Goal: Register for event/course

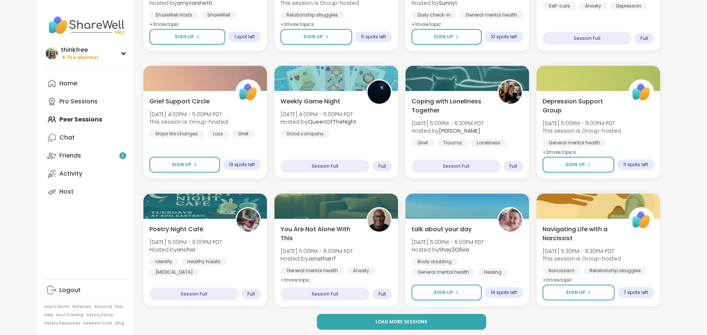
scroll to position [937, 0]
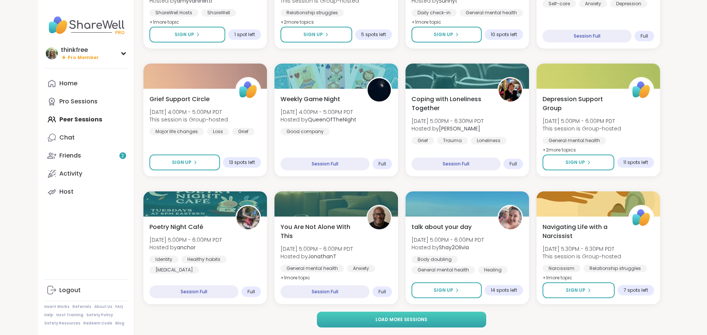
click at [391, 317] on span "Load more sessions" at bounding box center [402, 319] width 52 height 7
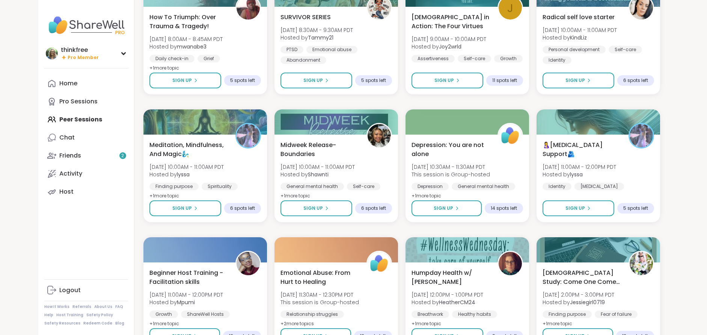
scroll to position [2086, 0]
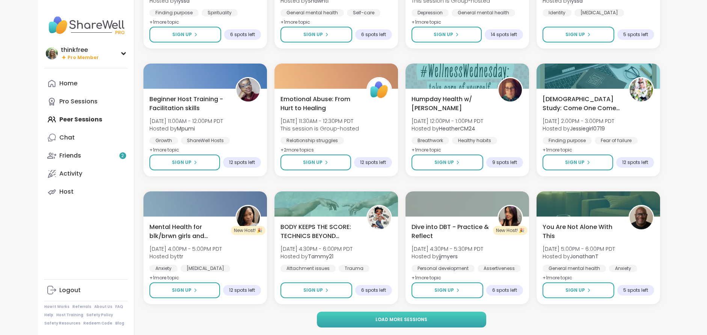
click at [380, 319] on span "Load more sessions" at bounding box center [402, 319] width 52 height 7
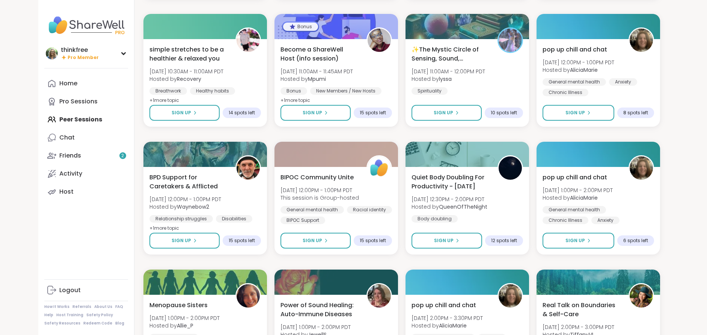
scroll to position [3235, 0]
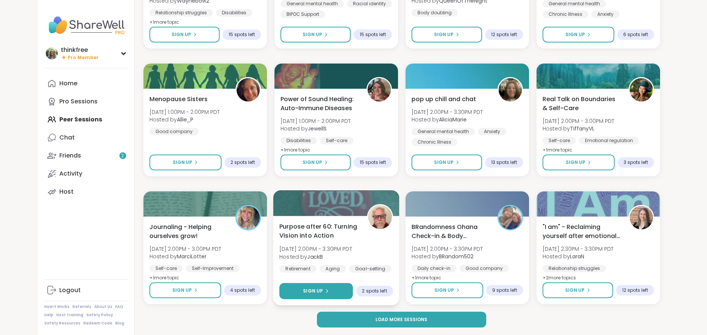
click at [309, 290] on span "Sign Up" at bounding box center [313, 290] width 20 height 7
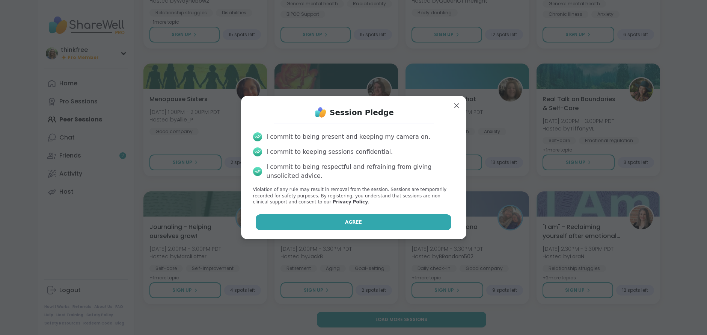
click at [348, 223] on span "Agree" at bounding box center [353, 222] width 17 height 7
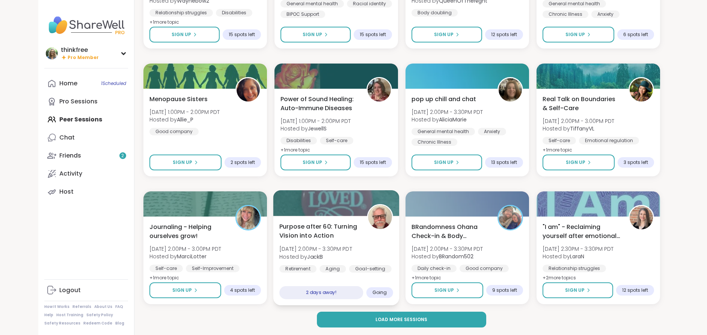
click at [332, 230] on span "Purpose after 60: Turning Vision into Action" at bounding box center [318, 231] width 79 height 18
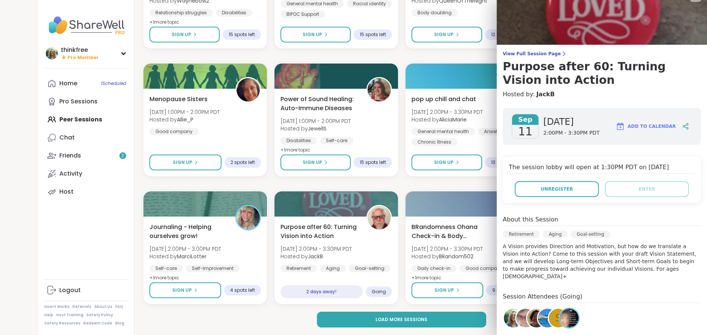
scroll to position [16, 0]
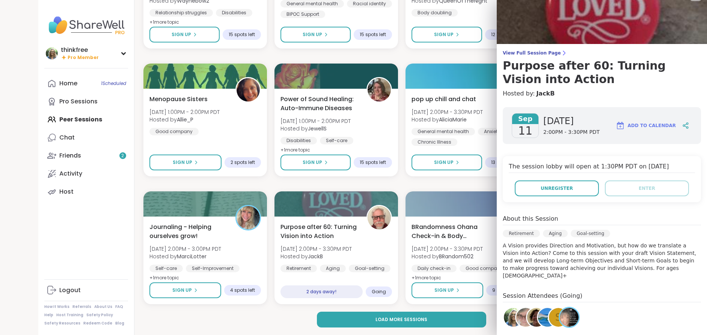
click at [542, 308] on img at bounding box center [547, 317] width 19 height 19
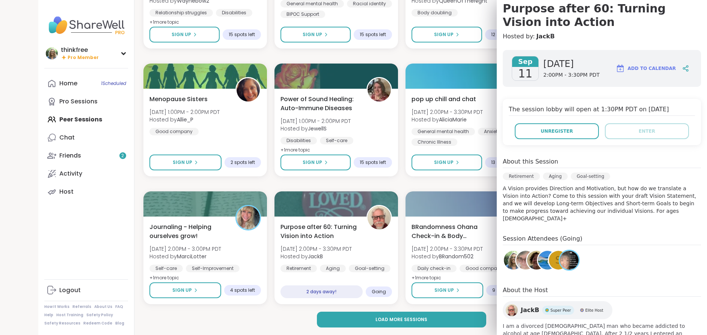
scroll to position [84, 0]
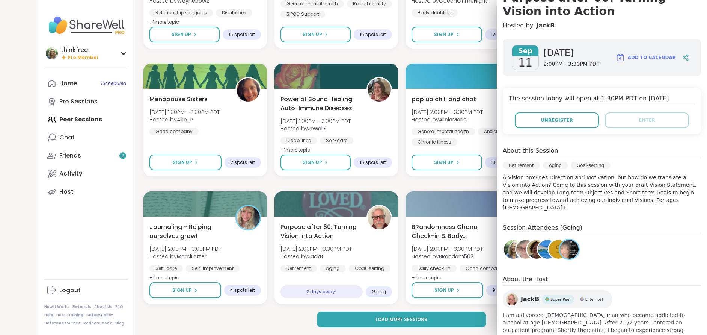
click at [516, 252] on div "S" at bounding box center [533, 250] width 60 height 24
click at [546, 258] on div "[DATE] [DATE] 2:00PM - 3:30PM PDT Add to Calendar The session lobby will open a…" at bounding box center [602, 193] width 210 height 321
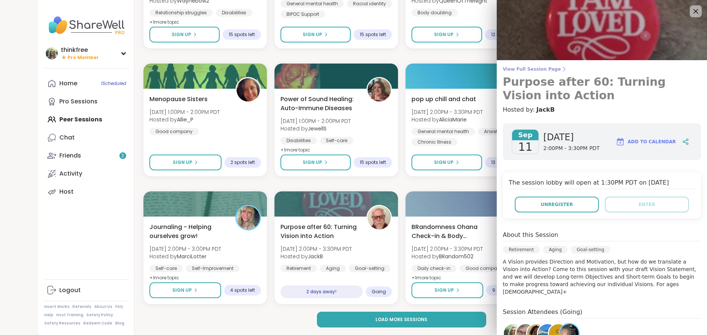
click at [606, 80] on h3 "Purpose after 60: Turning Vision into Action" at bounding box center [602, 88] width 198 height 27
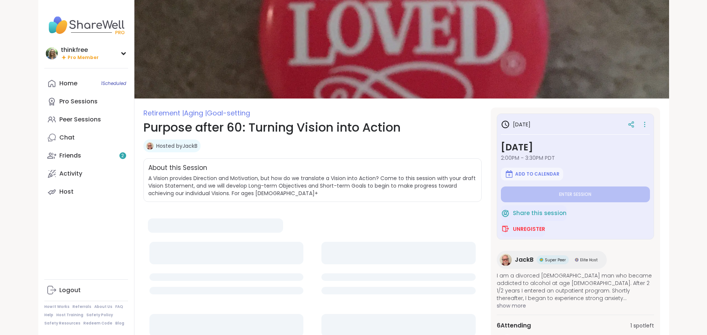
type textarea "*"
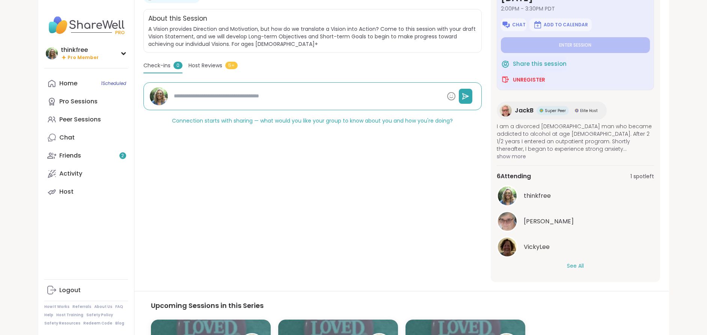
scroll to position [154, 0]
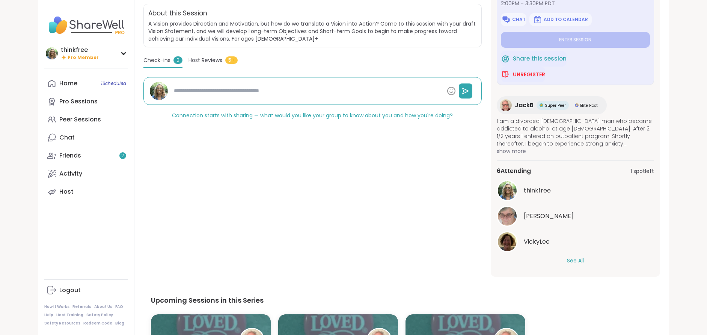
click at [571, 261] on button "See All" at bounding box center [575, 261] width 17 height 8
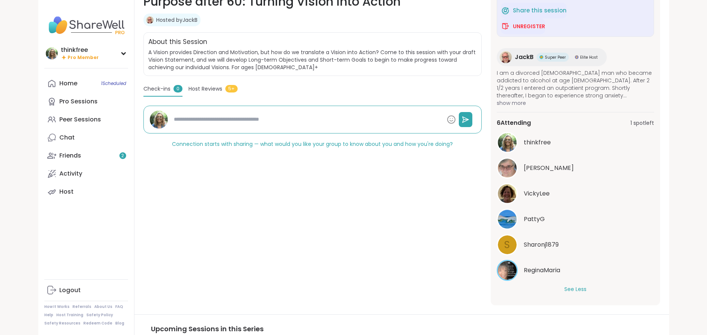
scroll to position [0, 0]
